Goal: Information Seeking & Learning: Learn about a topic

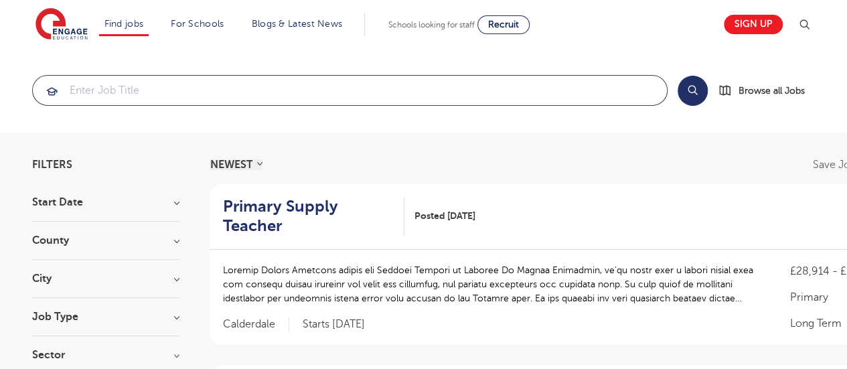
click at [82, 88] on input "search" at bounding box center [350, 90] width 634 height 29
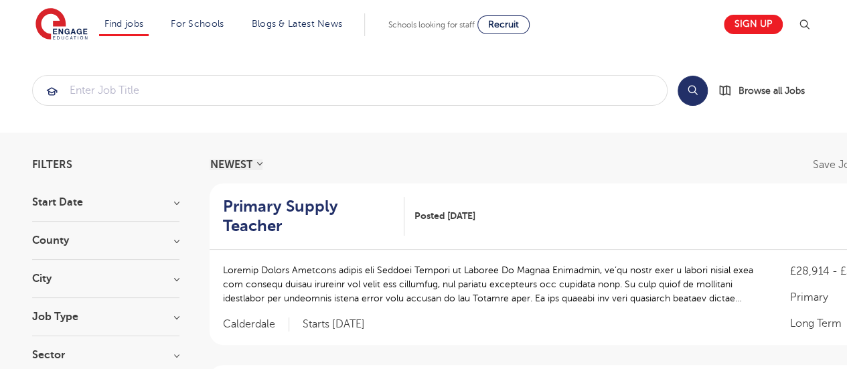
click at [174, 202] on h3 "Start Date" at bounding box center [105, 202] width 147 height 11
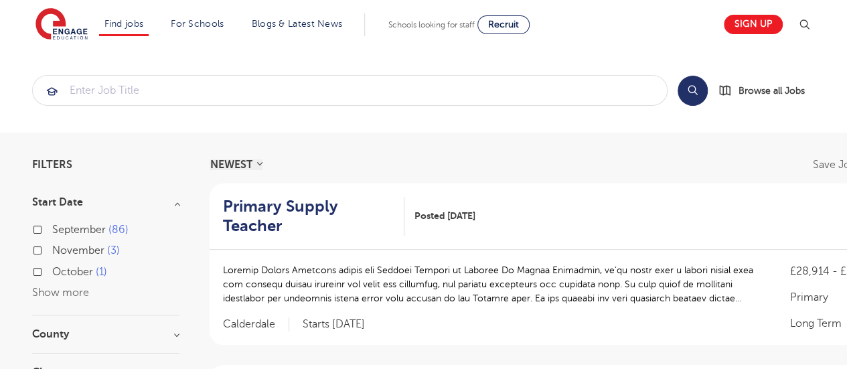
click at [82, 226] on span "September" at bounding box center [79, 230] width 54 height 12
click at [61, 226] on input "September 86" at bounding box center [56, 228] width 9 height 9
checkbox input "true"
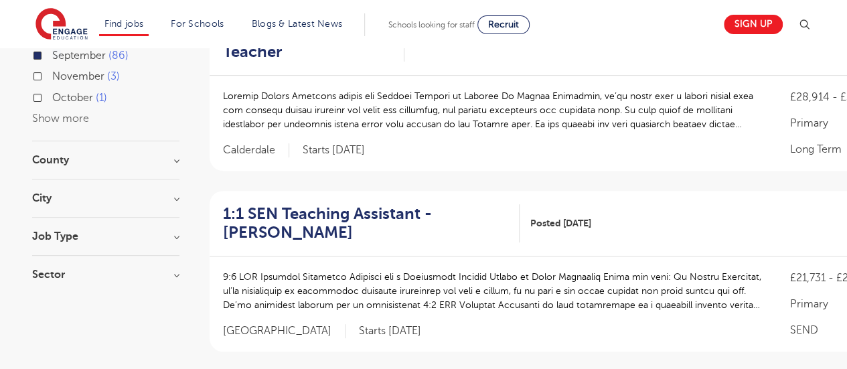
scroll to position [185, 0]
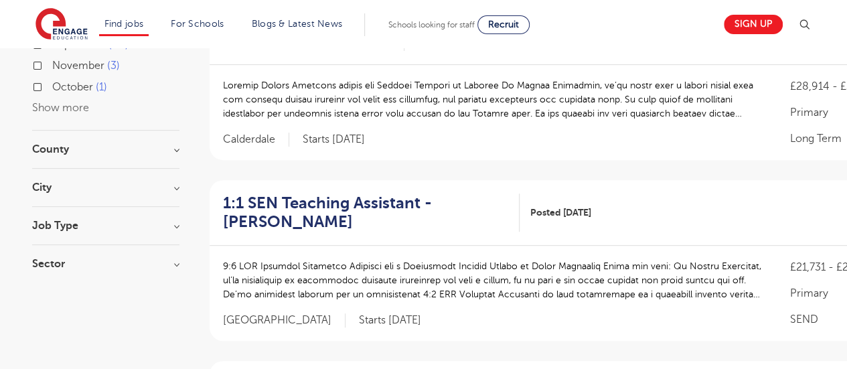
click at [177, 152] on h3 "County" at bounding box center [105, 149] width 147 height 11
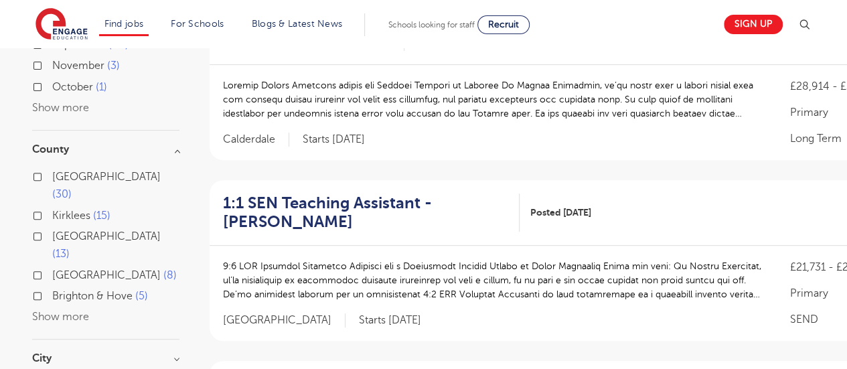
click at [70, 311] on button "Show more" at bounding box center [60, 317] width 57 height 12
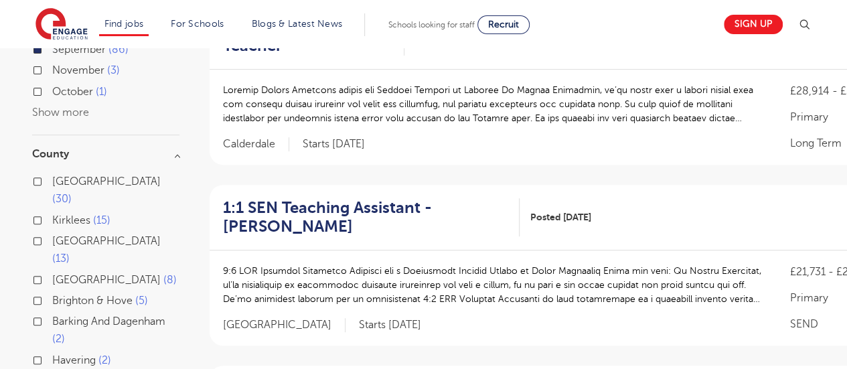
click at [79, 180] on span "[GEOGRAPHIC_DATA]" at bounding box center [106, 181] width 109 height 12
click at [61, 180] on input "Leeds 30" at bounding box center [56, 179] width 9 height 9
checkbox input "true"
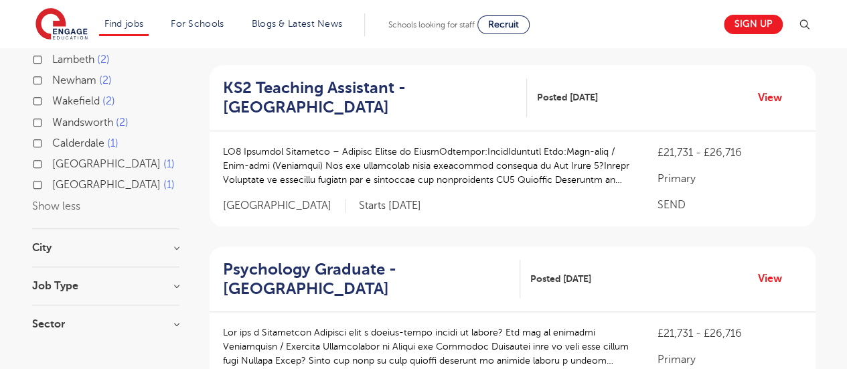
scroll to position [488, 0]
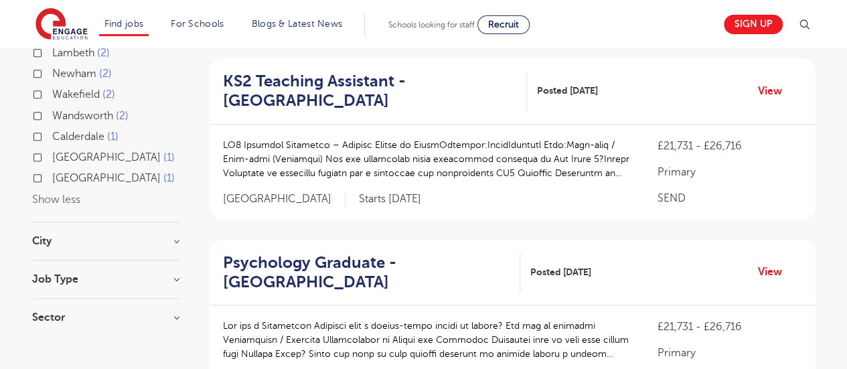
click at [176, 236] on h3 "City" at bounding box center [105, 241] width 147 height 11
click at [72, 280] on span "30" at bounding box center [61, 286] width 19 height 12
click at [61, 263] on input "Leeds 30" at bounding box center [56, 267] width 9 height 9
checkbox input "true"
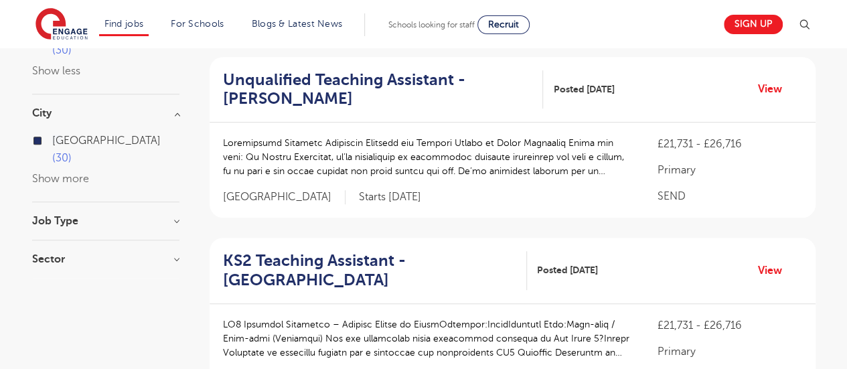
scroll to position [297, 0]
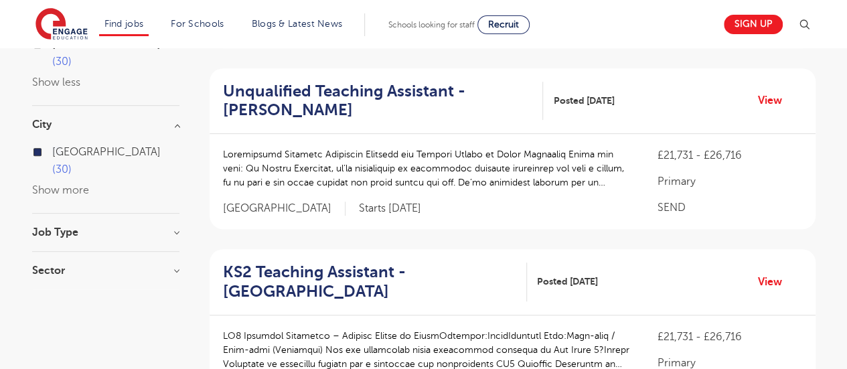
click at [176, 227] on h3 "Job Type" at bounding box center [105, 232] width 147 height 11
click at [107, 275] on span "Daily Supply" at bounding box center [81, 281] width 59 height 12
click at [61, 275] on input "Daily Supply 10" at bounding box center [56, 279] width 9 height 9
checkbox input "true"
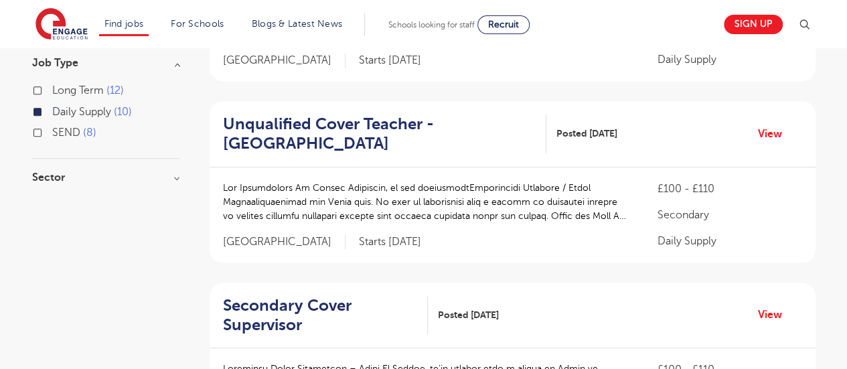
scroll to position [445, 0]
click at [176, 172] on h3 "Sector" at bounding box center [105, 177] width 147 height 11
click at [100, 199] on span "Secondary" at bounding box center [78, 205] width 52 height 12
click at [61, 199] on input "Secondary 8" at bounding box center [56, 203] width 9 height 9
checkbox input "true"
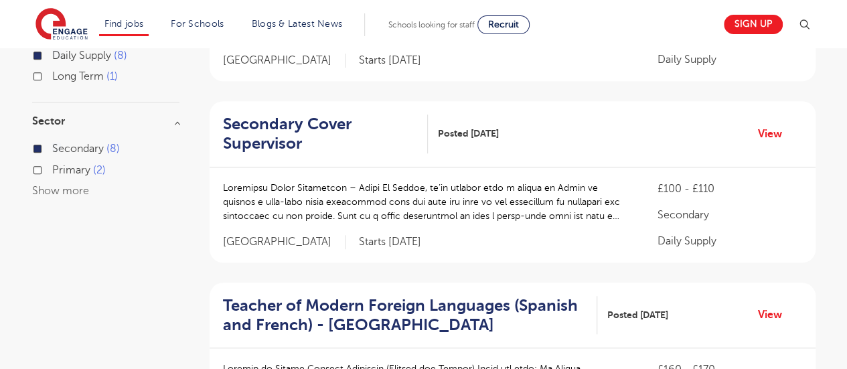
click at [90, 169] on label "Primary 2" at bounding box center [79, 169] width 54 height 17
click at [61, 169] on input "Primary 2" at bounding box center [56, 168] width 9 height 9
checkbox input "true"
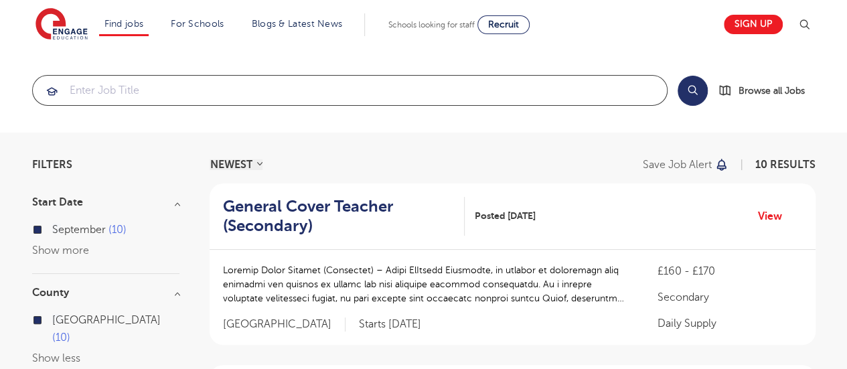
click at [106, 91] on input "search" at bounding box center [350, 90] width 634 height 29
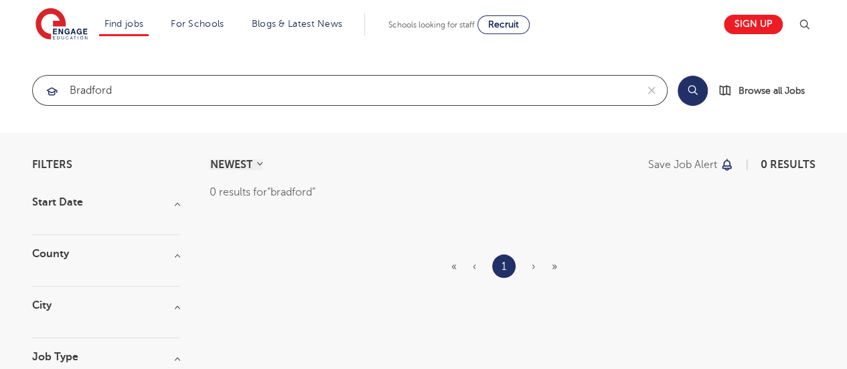
type input "bradford"
click button "Submit" at bounding box center [0, 0] width 0 height 0
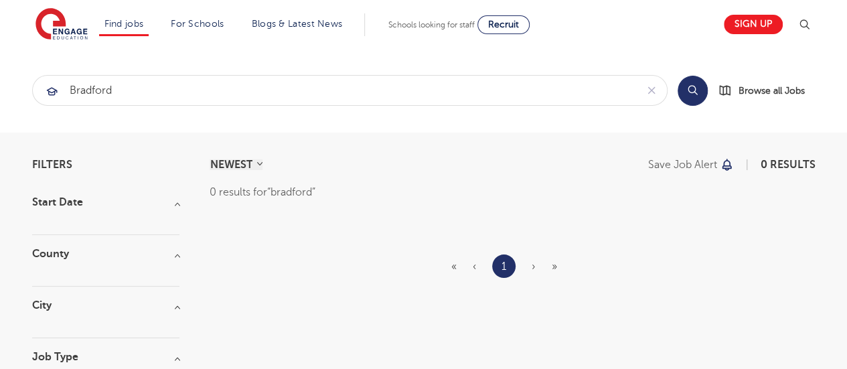
click at [533, 265] on span "›" at bounding box center [534, 267] width 4 height 12
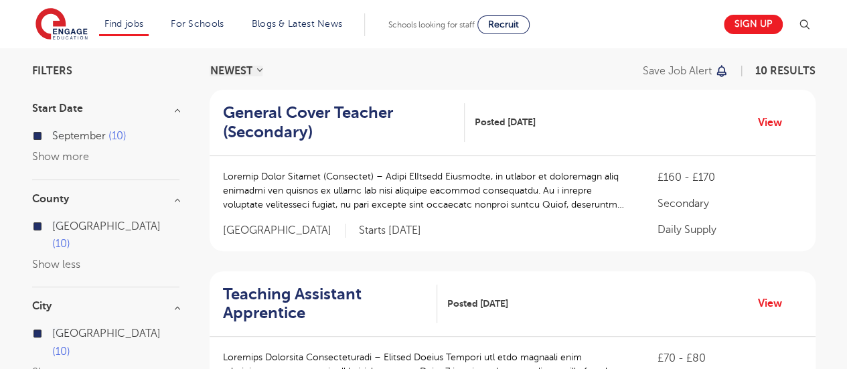
scroll to position [94, 0]
click at [774, 120] on link "View" at bounding box center [775, 121] width 34 height 17
